Goal: Information Seeking & Learning: Learn about a topic

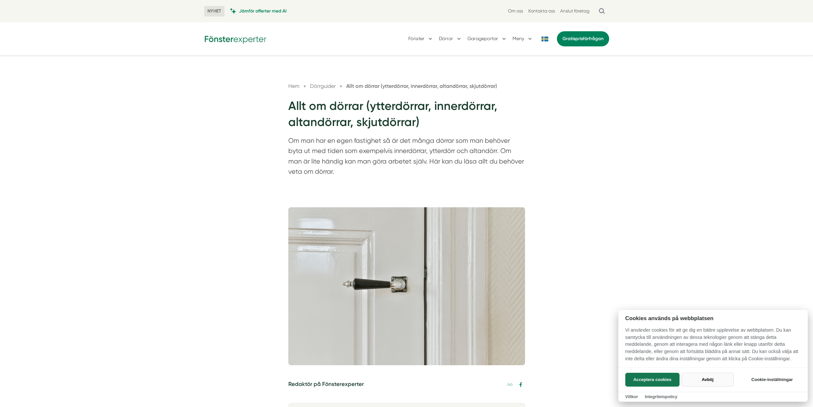
click at [692, 376] on button "Avböj" at bounding box center [708, 379] width 52 height 14
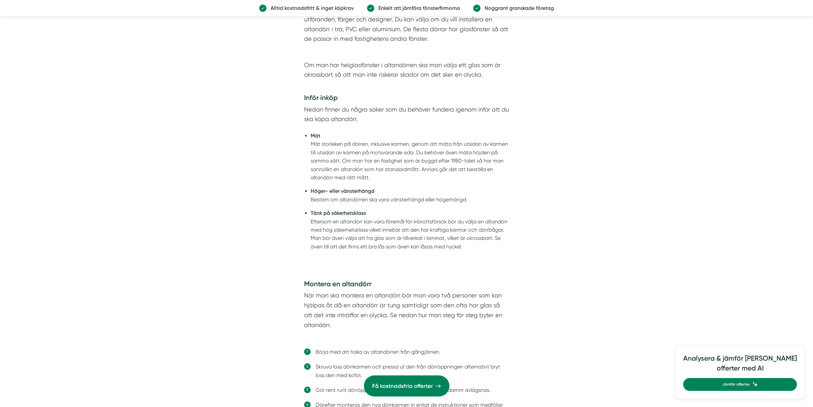
scroll to position [2665, 0]
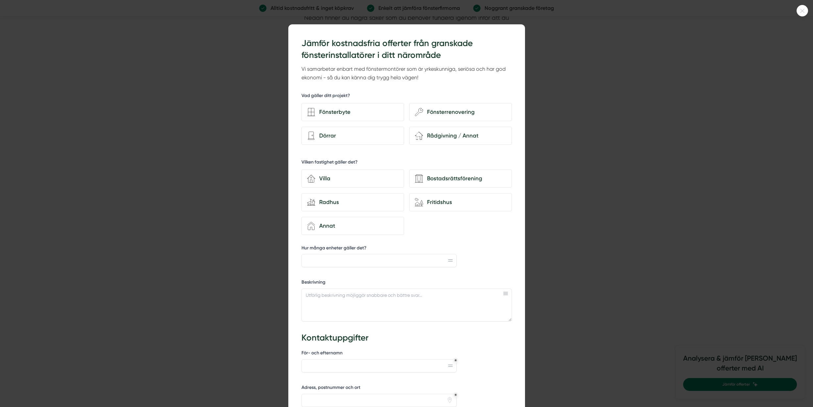
drag, startPoint x: 812, startPoint y: 8, endPoint x: 790, endPoint y: 231, distance: 224.3
click at [790, 231] on html "NYHET Jämför offerter med AI Om oss Kontakta oss Anslut företag [GEOGRAPHIC_DAT…" at bounding box center [406, 321] width 813 height 5973
click at [802, 7] on div at bounding box center [803, 11] width 12 height 12
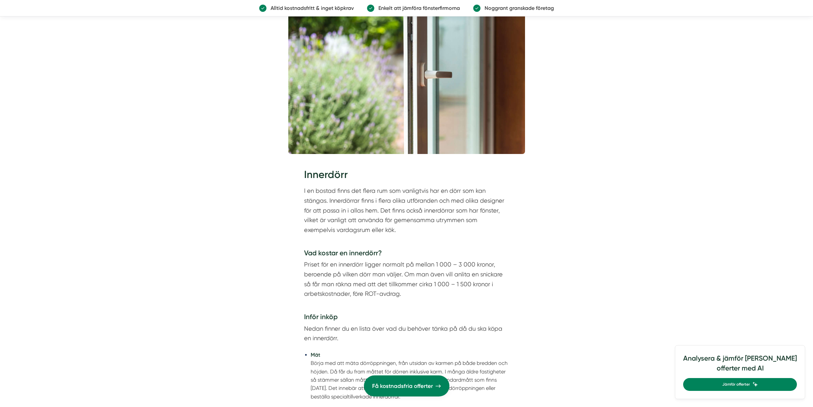
scroll to position [3142, 0]
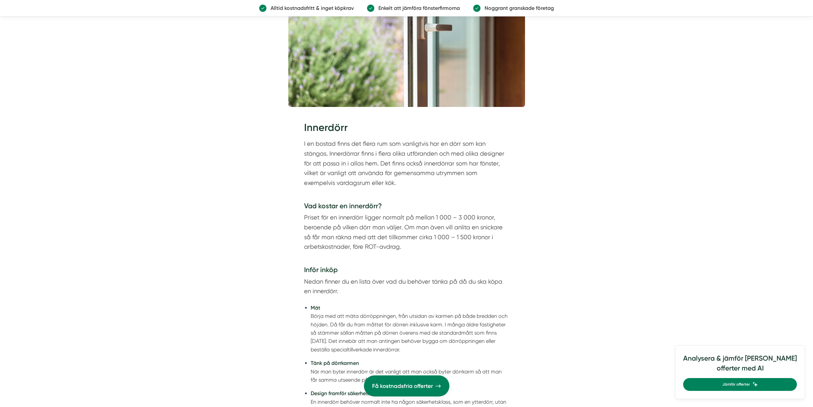
drag, startPoint x: 398, startPoint y: 190, endPoint x: 253, endPoint y: 153, distance: 149.8
click at [338, 177] on p "I en bostad finns det flera rum som vanligtvis har en dörr som kan stängas. Inn…" at bounding box center [406, 168] width 205 height 59
drag, startPoint x: 397, startPoint y: 187, endPoint x: 269, endPoint y: 146, distance: 134.1
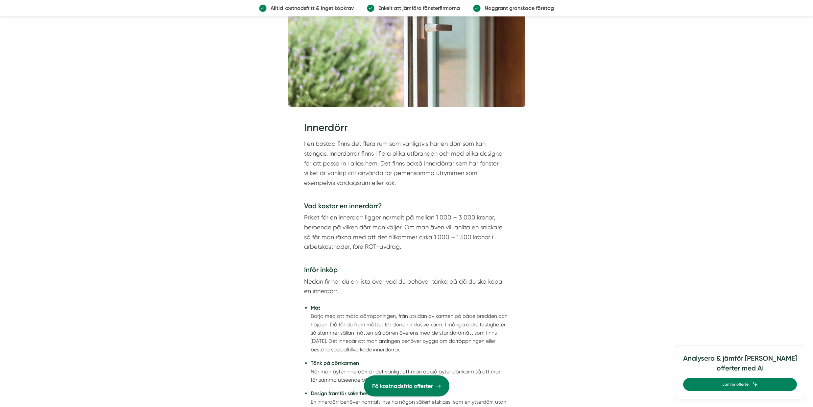
click at [327, 220] on p "Priset för en innerdörr ligger normalt på mellan 1 000 – 3 000 kronor, beroende…" at bounding box center [406, 236] width 205 height 49
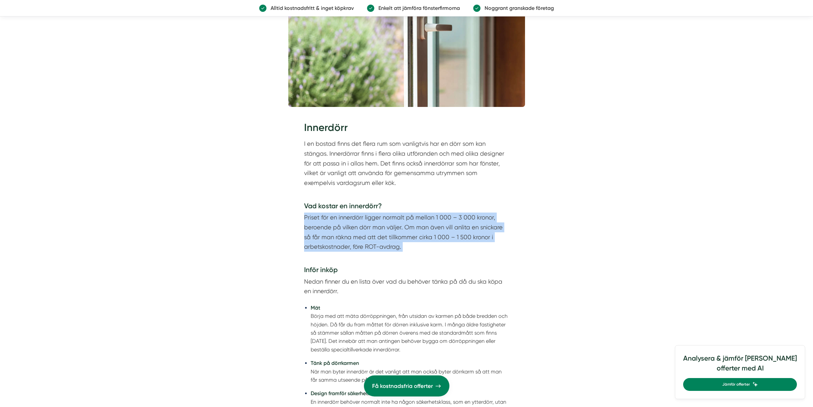
click at [327, 220] on p "Priset för en innerdörr ligger normalt på mellan 1 000 – 3 000 kronor, beroende…" at bounding box center [406, 236] width 205 height 49
click at [320, 237] on p "Priset för en innerdörr ligger normalt på mellan 1 000 – 3 000 kronor, beroende…" at bounding box center [406, 236] width 205 height 49
drag, startPoint x: 419, startPoint y: 246, endPoint x: 321, endPoint y: 215, distance: 102.5
click at [321, 213] on h4 "Vad kostar en innerdörr?" at bounding box center [406, 207] width 205 height 12
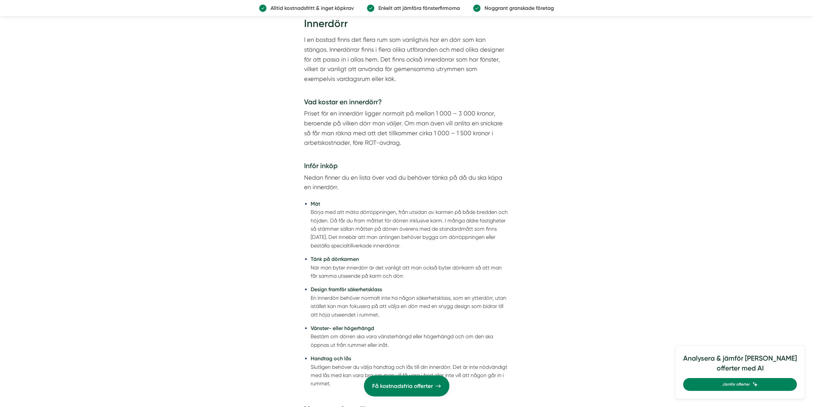
scroll to position [3254, 0]
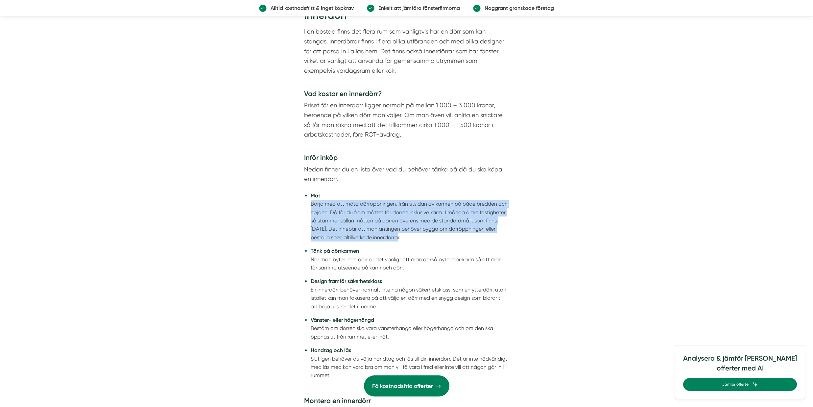
drag, startPoint x: 455, startPoint y: 241, endPoint x: 311, endPoint y: 212, distance: 146.2
click at [311, 212] on li "Mät Börja med att mäta dörröppningen, från utsidan av karmen på både bredden oc…" at bounding box center [410, 216] width 199 height 50
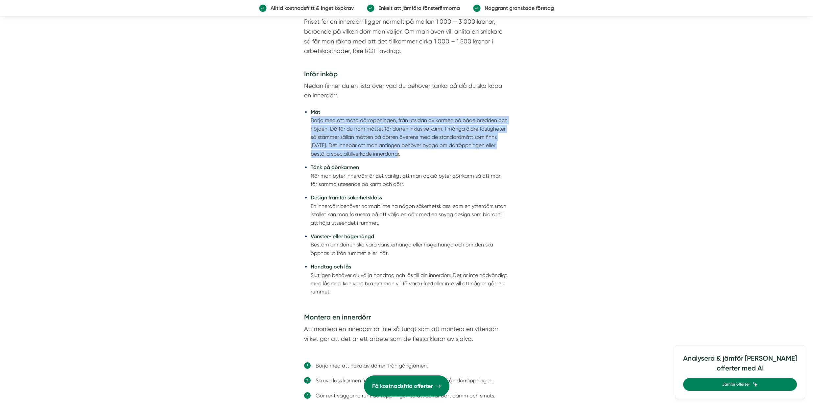
scroll to position [3456, 0]
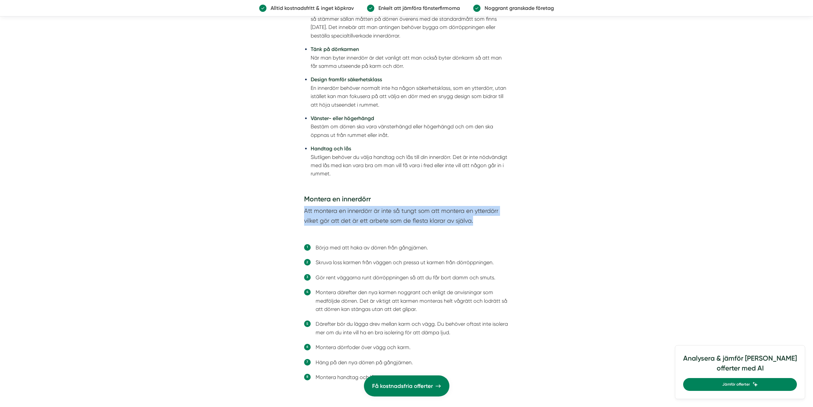
drag, startPoint x: 490, startPoint y: 231, endPoint x: 286, endPoint y: 220, distance: 204.5
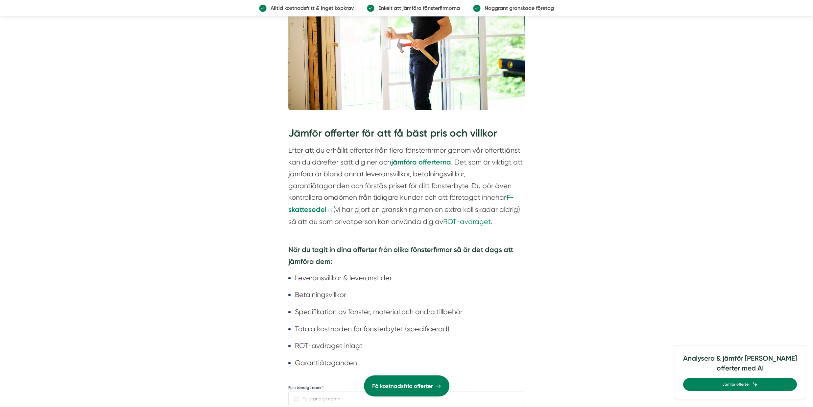
scroll to position [4656, 0]
